Goal: Use online tool/utility: Use online tool/utility

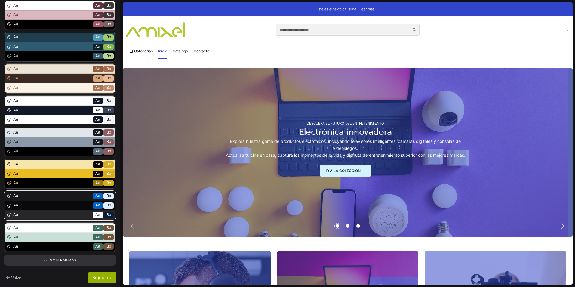
scroll to position [97, 0]
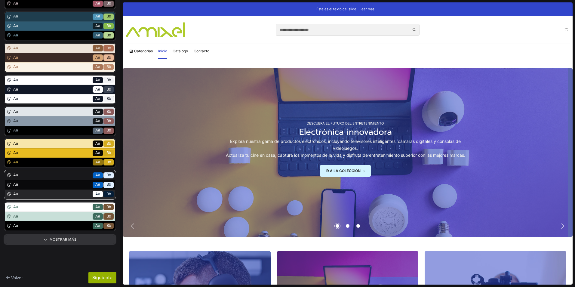
click at [47, 186] on span "Aa" at bounding box center [52, 185] width 80 height 6
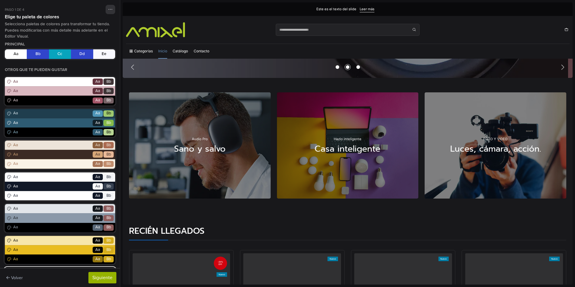
scroll to position [90, 0]
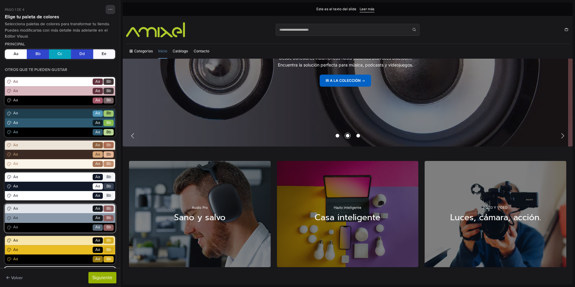
click at [46, 215] on div "Aa Go Aa Bb" at bounding box center [60, 217] width 110 height 9
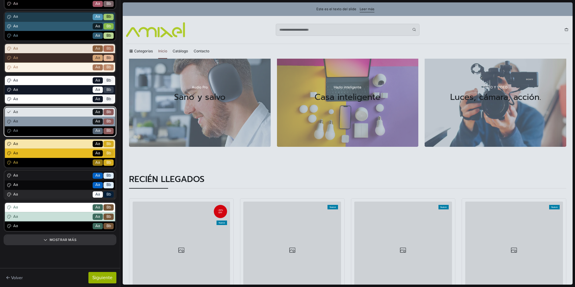
scroll to position [97, 0]
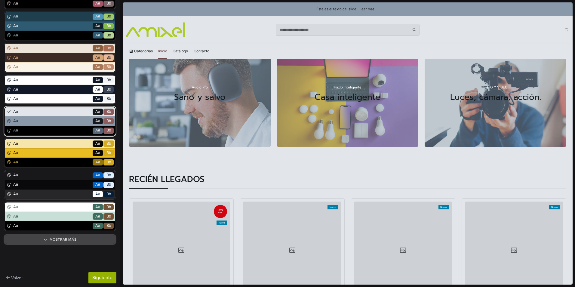
click at [47, 238] on button "Mostrar más" at bounding box center [60, 239] width 110 height 8
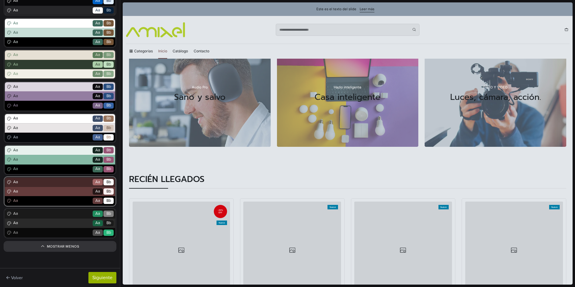
scroll to position [287, 0]
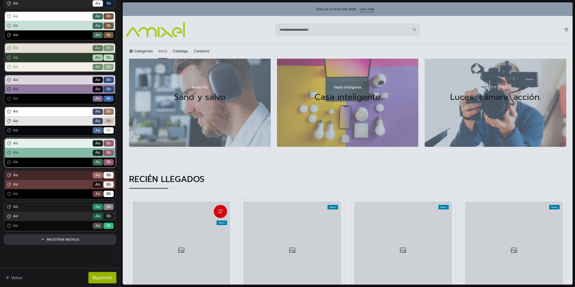
click at [52, 161] on span "Aa" at bounding box center [52, 162] width 80 height 6
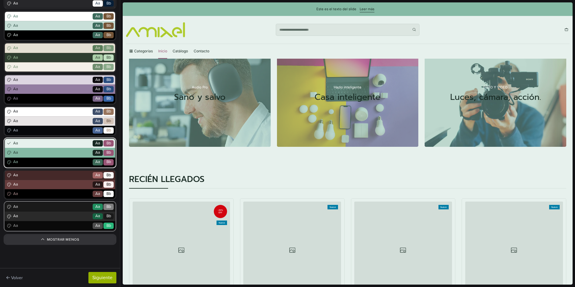
click at [44, 215] on span "Aa" at bounding box center [52, 216] width 80 height 6
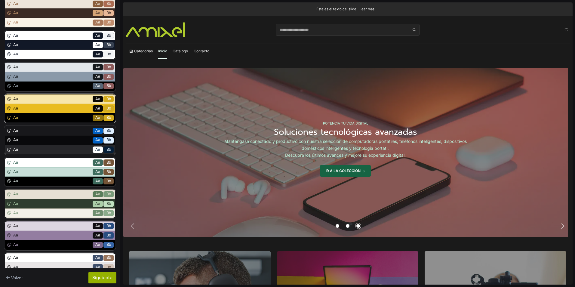
scroll to position [150, 0]
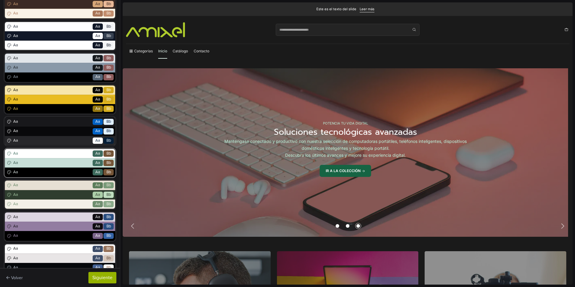
click at [39, 165] on span "Aa" at bounding box center [52, 163] width 80 height 6
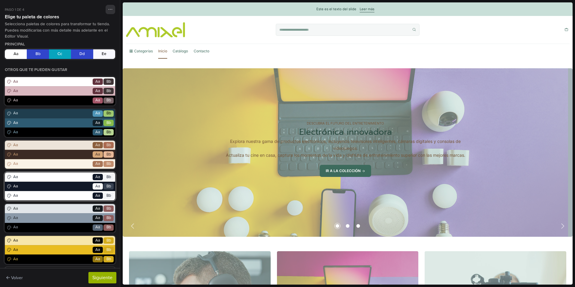
click at [38, 187] on span "Aa" at bounding box center [52, 186] width 80 height 6
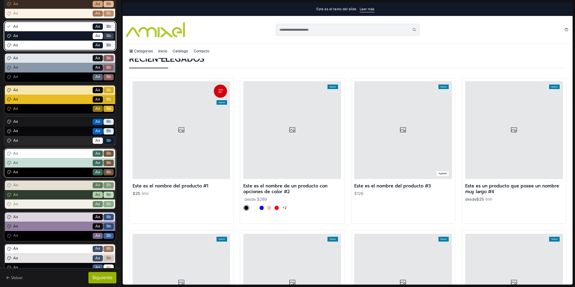
click at [45, 166] on div "Aa Go Aa Bb" at bounding box center [60, 162] width 110 height 9
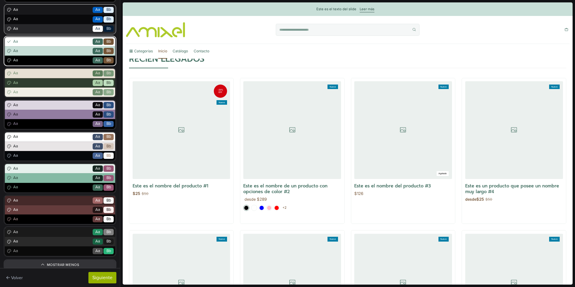
scroll to position [271, 0]
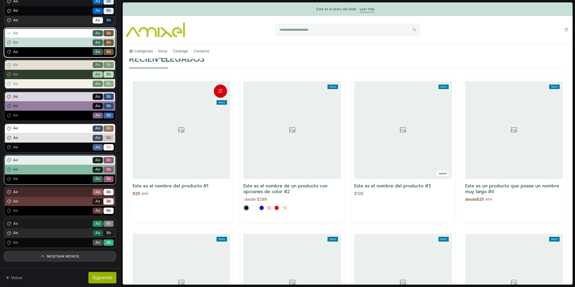
click at [44, 170] on span "Aa" at bounding box center [52, 170] width 80 height 6
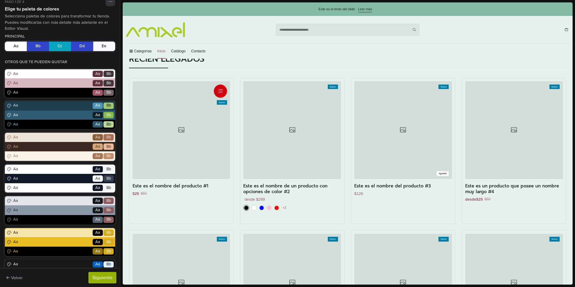
scroll to position [0, 0]
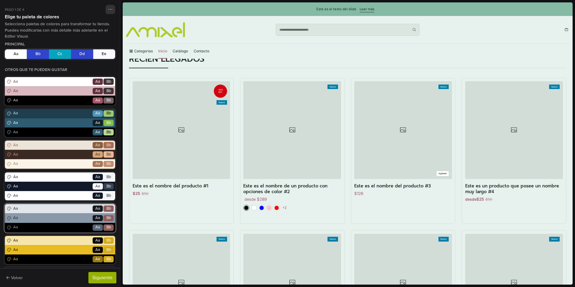
click at [41, 215] on span "Aa" at bounding box center [52, 218] width 80 height 6
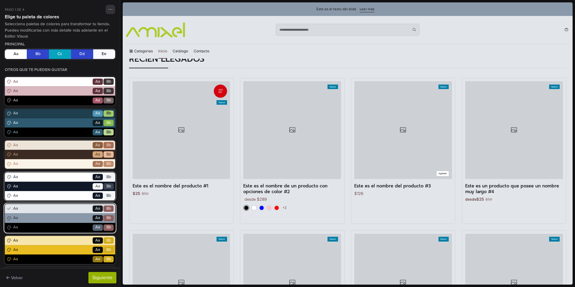
click at [41, 182] on div "Aa Go Aa Bb" at bounding box center [60, 186] width 110 height 9
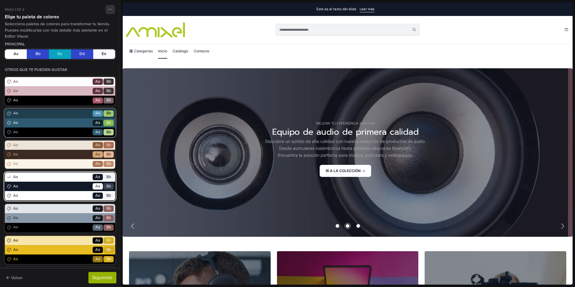
click at [63, 124] on span "Aa" at bounding box center [52, 123] width 80 height 6
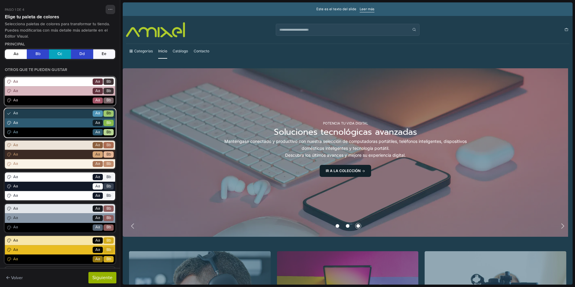
click at [46, 96] on div "Aa Go Aa Bb" at bounding box center [60, 100] width 110 height 9
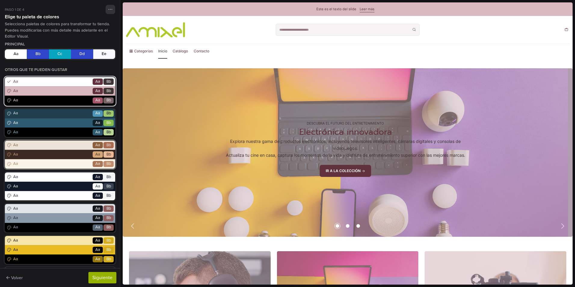
click at [45, 160] on div "Aa Go Aa Bb" at bounding box center [60, 163] width 110 height 9
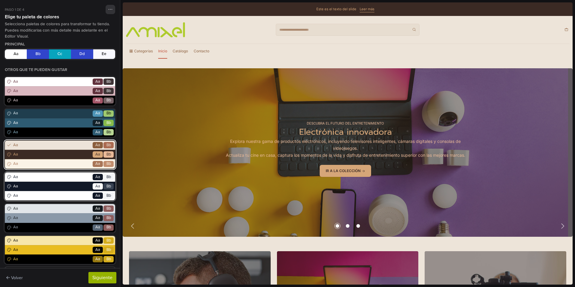
click at [42, 193] on span "Aa" at bounding box center [52, 196] width 80 height 6
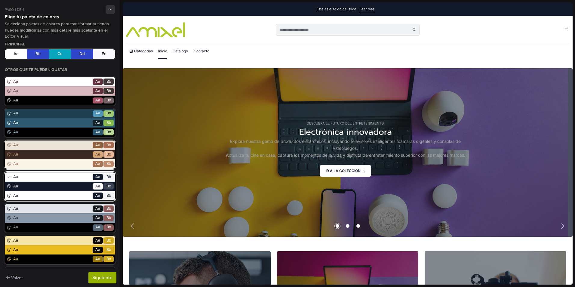
click at [44, 156] on span "Aa" at bounding box center [52, 154] width 80 height 6
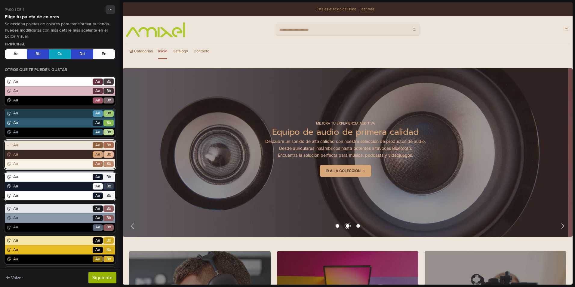
click at [44, 176] on span "Aa" at bounding box center [52, 177] width 80 height 6
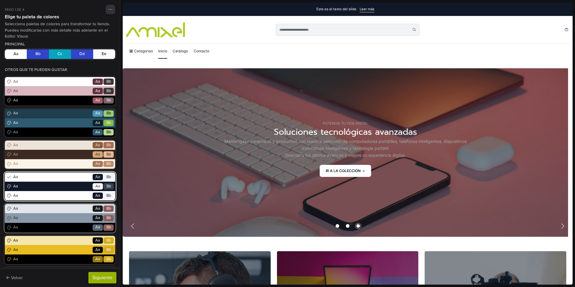
click at [43, 214] on div "Aa Go Aa Bb" at bounding box center [60, 217] width 110 height 9
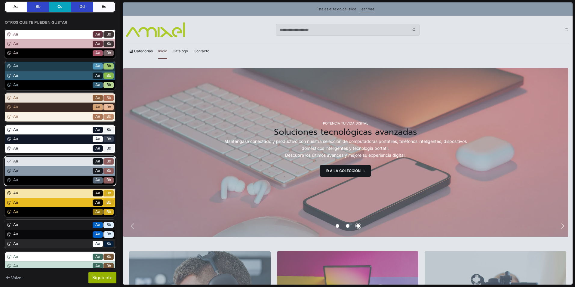
scroll to position [60, 0]
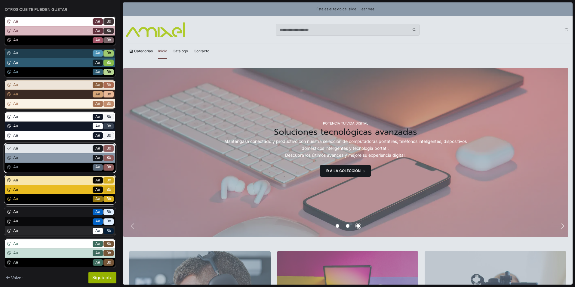
click at [36, 191] on span "Aa" at bounding box center [52, 190] width 80 height 6
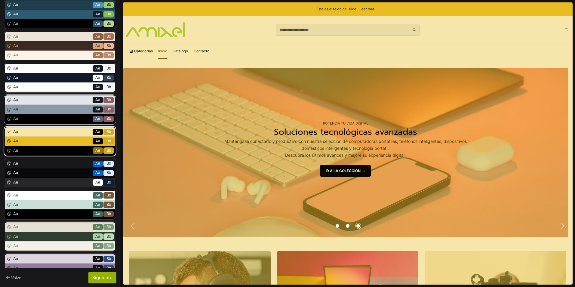
scroll to position [120, 0]
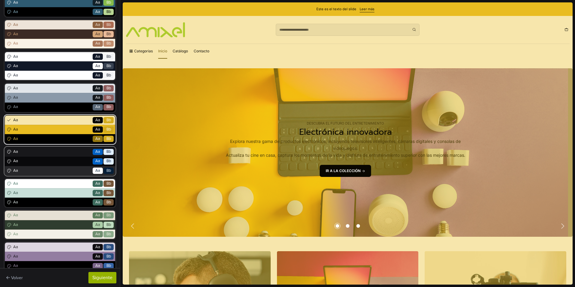
click at [38, 168] on span "Aa" at bounding box center [52, 171] width 80 height 6
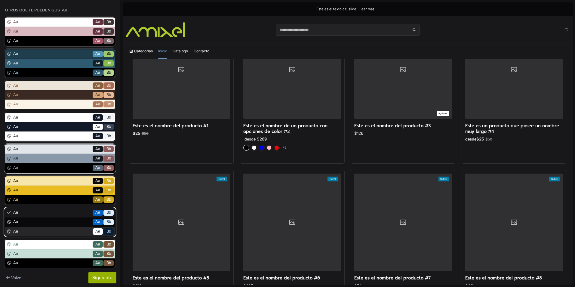
scroll to position [60, 0]
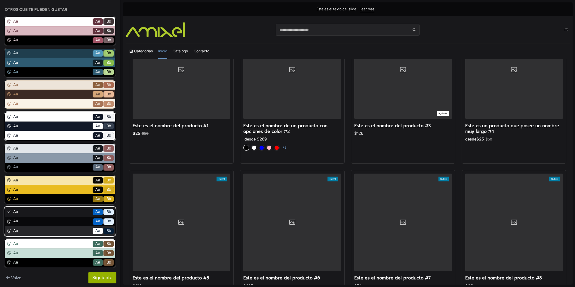
click at [35, 126] on span "Aa" at bounding box center [52, 126] width 80 height 6
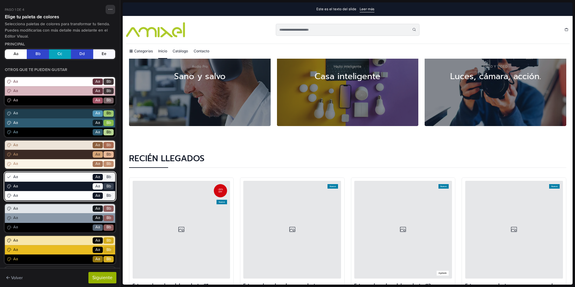
scroll to position [240, 0]
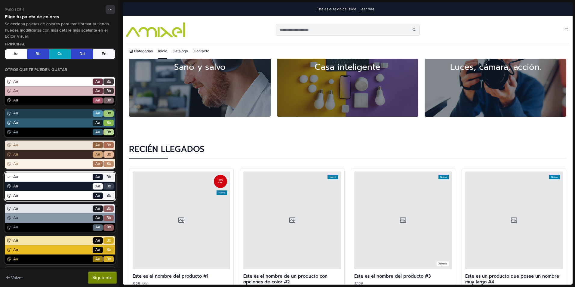
click at [104, 277] on button "Siguiente" at bounding box center [102, 277] width 28 height 11
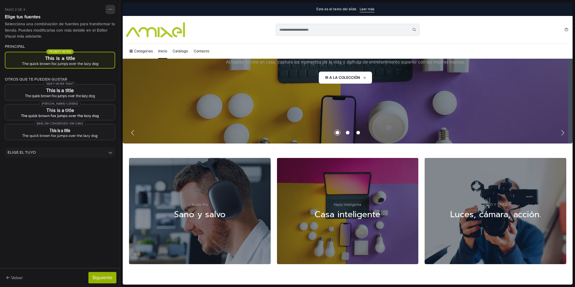
scroll to position [0, 0]
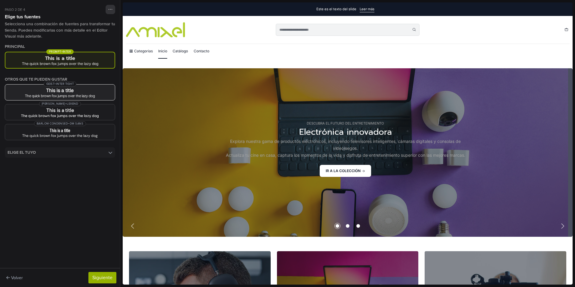
click at [88, 95] on div "The quick brown fox jumps over the lazy dog" at bounding box center [60, 96] width 100 height 4
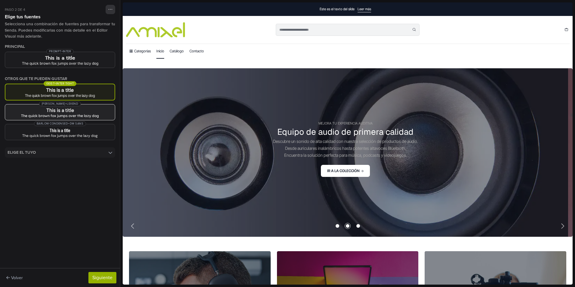
click at [88, 113] on button "[PERSON_NAME] + Lexend This is a title The quick brown fox jumps over the lazy …" at bounding box center [60, 112] width 110 height 16
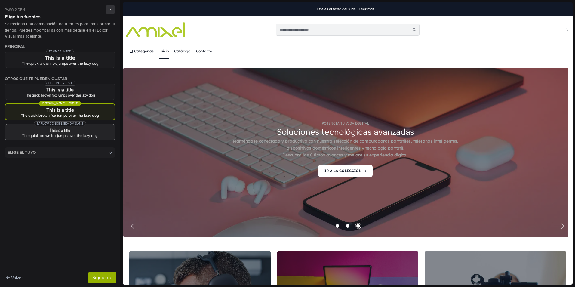
click at [88, 132] on h3 "This is a title" at bounding box center [60, 130] width 100 height 5
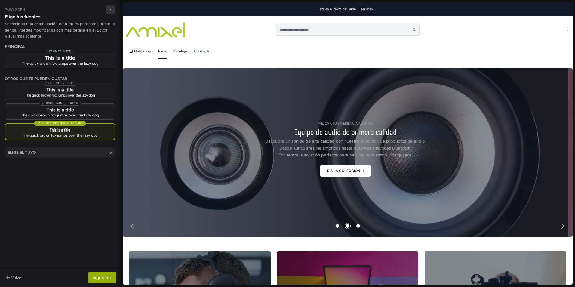
click at [102, 150] on summary "Elige el tuyo" at bounding box center [60, 152] width 110 height 10
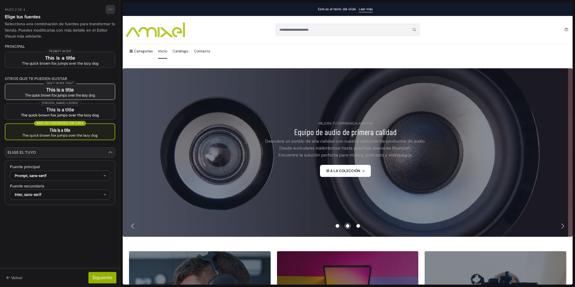
click at [85, 93] on div "The quick brown fox jumps over the lazy dog" at bounding box center [60, 95] width 100 height 4
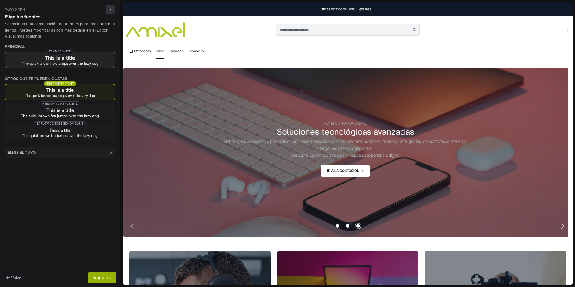
click at [89, 63] on div "The quick brown fox jumps over the lazy dog" at bounding box center [60, 64] width 100 height 4
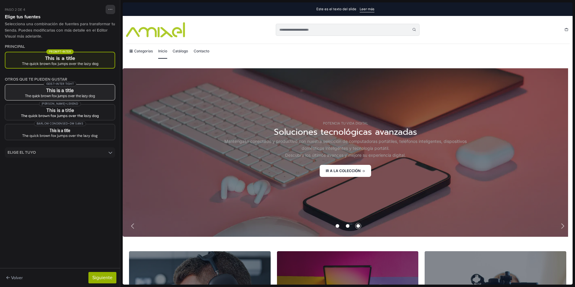
click at [91, 88] on h3 "This is a title" at bounding box center [60, 90] width 100 height 5
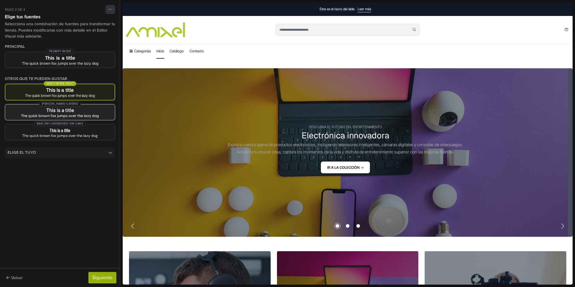
click at [94, 111] on h3 "This is a title" at bounding box center [60, 110] width 100 height 5
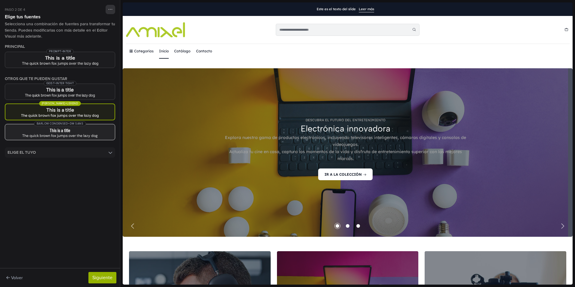
click at [88, 128] on h3 "This is a title" at bounding box center [60, 130] width 100 height 5
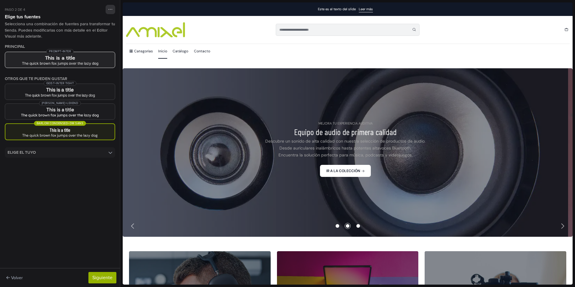
click at [83, 63] on div "The quick brown fox jumps over the lazy dog" at bounding box center [60, 64] width 100 height 4
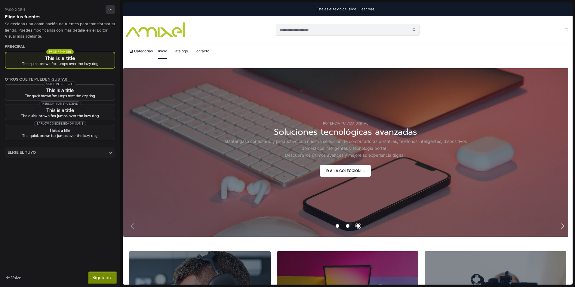
click at [92, 276] on button "Siguiente" at bounding box center [102, 277] width 28 height 11
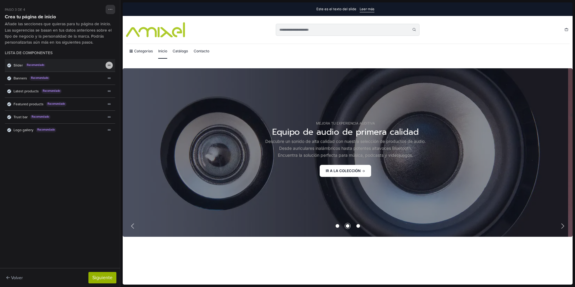
click at [109, 68] on div "theme_generator.components.drag_reorder" at bounding box center [108, 65] width 7 height 7
click at [101, 277] on button "Siguiente" at bounding box center [102, 277] width 28 height 11
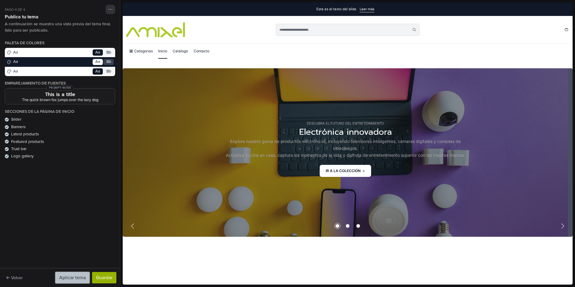
click at [75, 279] on button "Aplicar tema" at bounding box center [72, 277] width 34 height 11
